Goal: Task Accomplishment & Management: Manage account settings

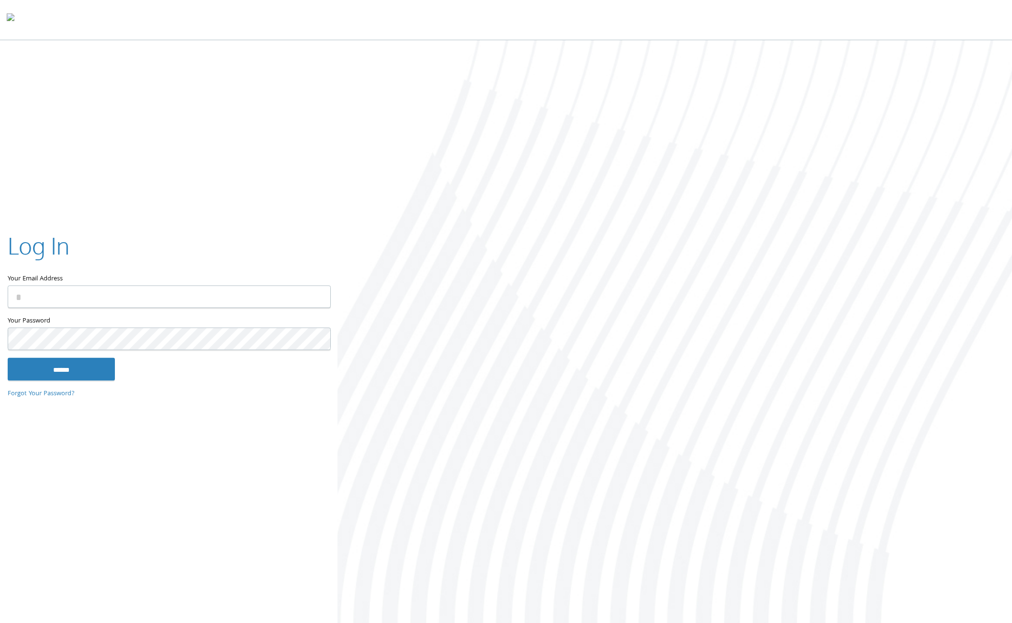
click at [318, 297] on keeper-lock "Open Keeper Popup" at bounding box center [317, 296] width 11 height 11
type input "**********"
click at [85, 373] on input "******" at bounding box center [61, 369] width 107 height 23
